Goal: Obtain resource: Download file/media

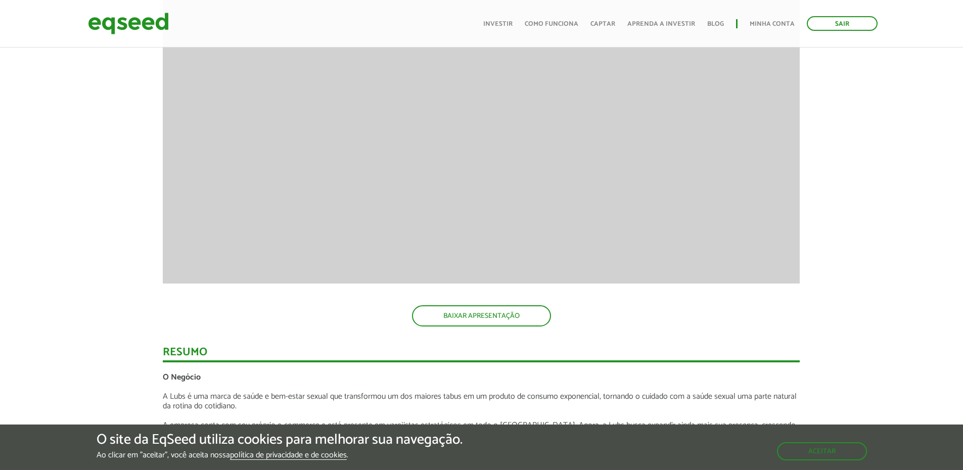
scroll to position [857, 0]
click at [499, 323] on link "BAIXAR APRESENTAÇÃO" at bounding box center [481, 316] width 139 height 21
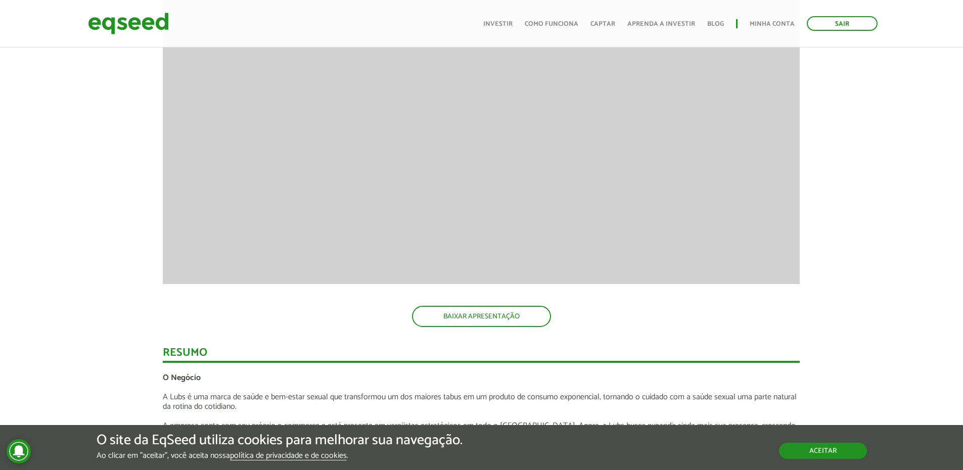
click at [812, 459] on button "Aceitar" at bounding box center [823, 451] width 88 height 16
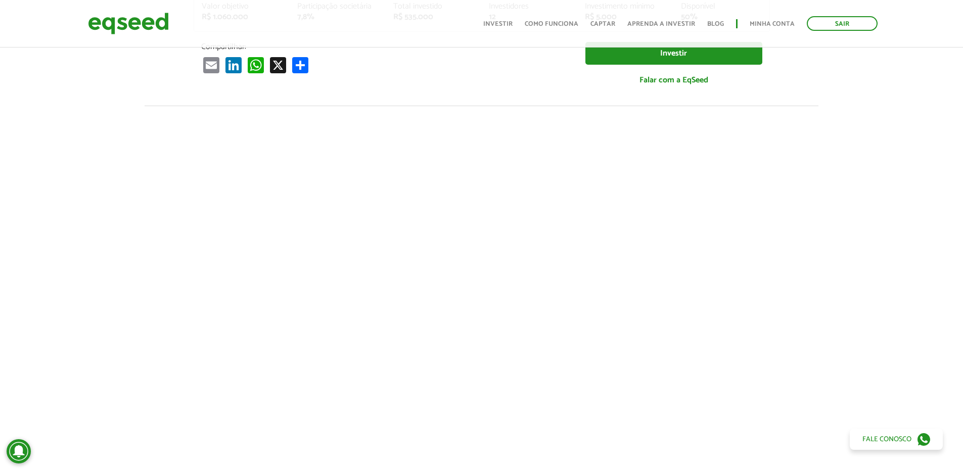
scroll to position [0, 0]
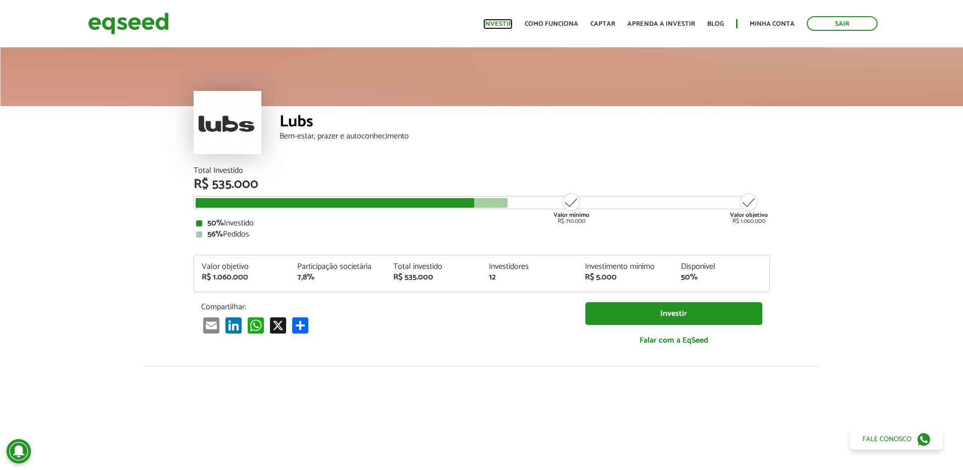
click at [508, 26] on link "Investir" at bounding box center [497, 24] width 29 height 7
click at [502, 26] on link "Investir" at bounding box center [497, 24] width 29 height 7
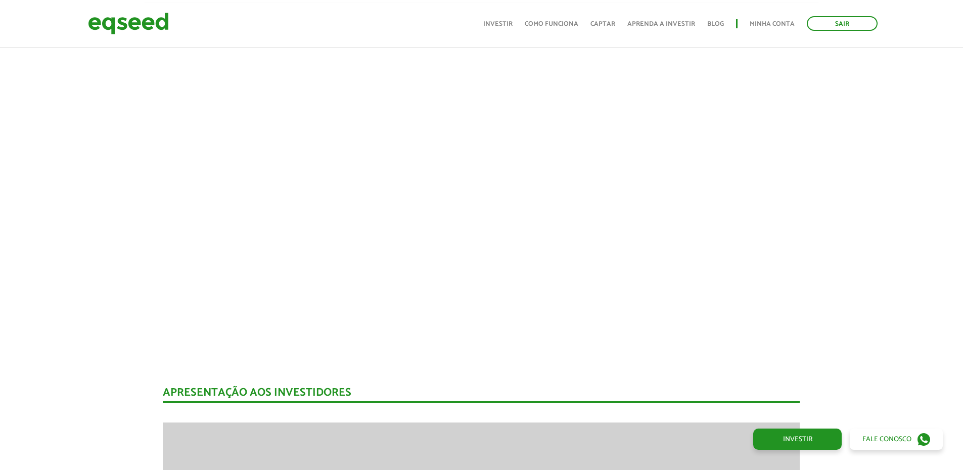
scroll to position [303, 0]
